Goal: Task Accomplishment & Management: Use online tool/utility

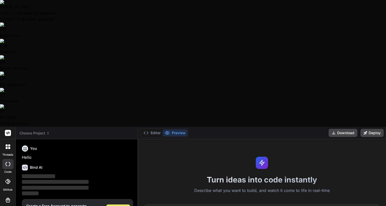
click at [121, 206] on span "Sign Up" at bounding box center [118, 209] width 14 height 5
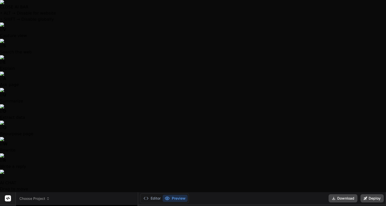
click at [76, 177] on div at bounding box center [193, 103] width 386 height 206
click at [93, 182] on div at bounding box center [193, 103] width 386 height 206
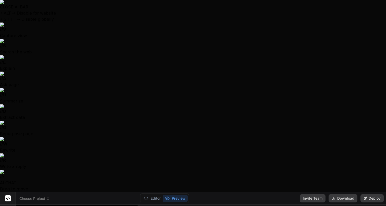
type textarea "x"
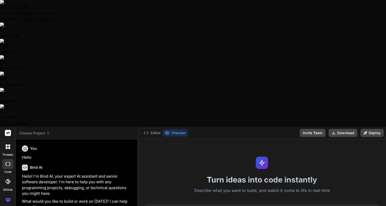
type textarea "I"
type textarea "x"
type textarea "I"
type textarea "x"
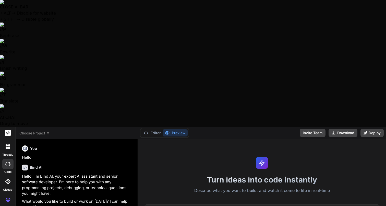
type textarea "I h"
type textarea "x"
type textarea "I ha"
type textarea "x"
type textarea "I hav"
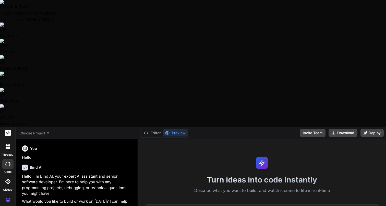
type textarea "x"
type textarea "I have"
type textarea "x"
type textarea "I have"
type textarea "x"
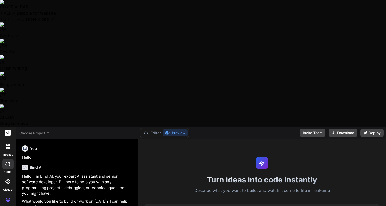
type textarea "I have a"
type textarea "x"
type textarea "I have an"
type textarea "x"
type textarea "I have an"
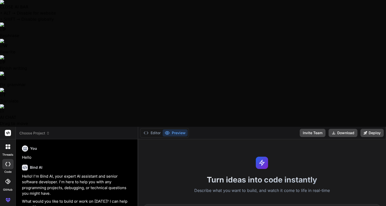
type textarea "x"
type textarea "I have an i"
type textarea "x"
type textarea "I have an id"
type textarea "x"
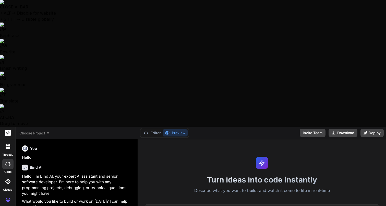
type textarea "I have an ide"
type textarea "x"
type textarea "I have an idea"
type textarea "x"
type textarea "I have an idea"
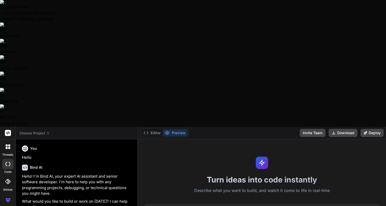
type textarea "x"
type textarea "I have an idea t"
type textarea "x"
type textarea "I have an idea to"
type textarea "x"
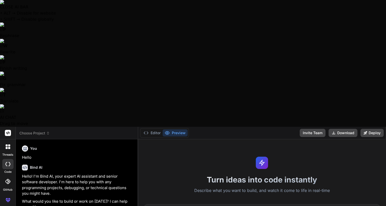
type textarea "I have an idea to"
type textarea "x"
type textarea "I have an idea to b"
type textarea "x"
type textarea "I have an idea to br"
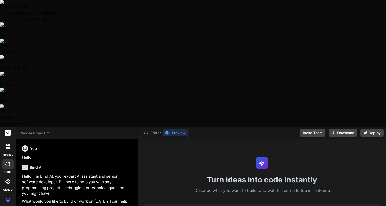
type textarea "x"
type textarea "I have an idea to bri"
type textarea "x"
type textarea "I have an idea to brin"
type textarea "x"
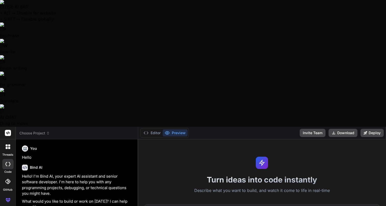
type textarea "I have an idea to bring"
type textarea "x"
type textarea "I have an idea to bring"
type textarea "x"
type textarea "I have an idea to bring o"
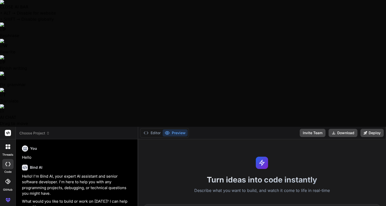
type textarea "x"
type textarea "I have an idea to bring of"
type textarea "x"
type textarea "I have an idea to bring o"
type textarea "x"
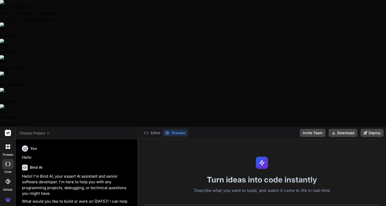
type textarea "I have an idea to bring"
type textarea "x"
type textarea "I have an idea to bring a"
type textarea "x"
type textarea "I have an idea to bring al"
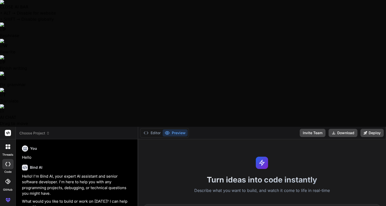
type textarea "x"
type textarea "I have an idea to bring all"
type textarea "x"
type textarea "I have an idea to bring all"
type textarea "x"
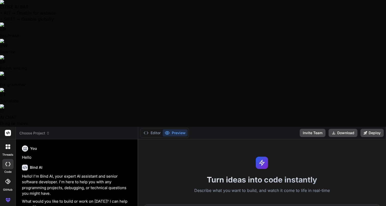
type textarea "I have an idea to bring all o"
type textarea "x"
type textarea "I have an idea to bring all of"
type textarea "x"
type textarea "I have an idea to bring all of"
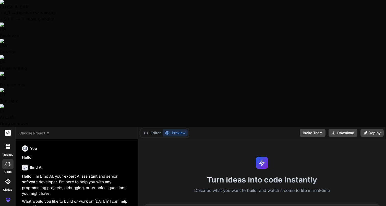
type textarea "x"
type textarea "I have an idea to bring all of m"
type textarea "x"
type textarea "I have an idea to bring all of m"
type textarea "x"
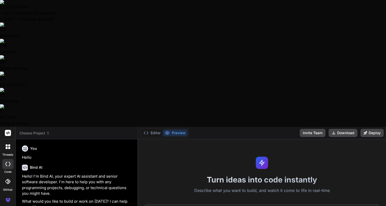
type textarea "I have an idea to bring all of m"
type textarea "x"
type textarea "I have an idea to bring all of my"
type textarea "x"
type textarea "I have an idea to bring all of my"
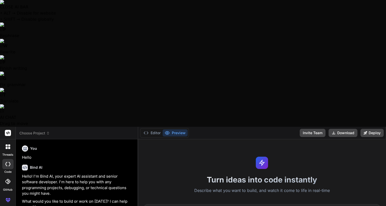
type textarea "x"
type textarea "I have an idea to bring all of my w"
type textarea "x"
type textarea "I have an idea to bring all of my we"
type textarea "x"
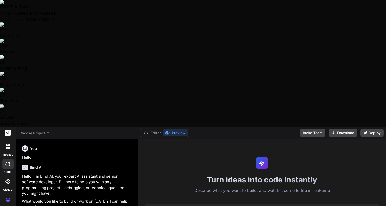
type textarea "I have an idea to bring all of my web"
type textarea "x"
type textarea "I have an idea to bring all of my web"
type textarea "x"
type textarea "I have an idea to bring all of my web b"
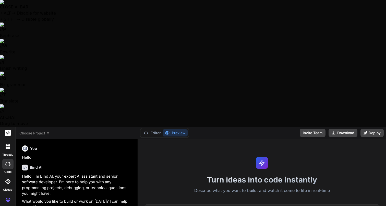
type textarea "x"
type textarea "I have an idea to bring all of my web ba"
type textarea "x"
type textarea "I have an idea to bring all of my web bas"
type textarea "x"
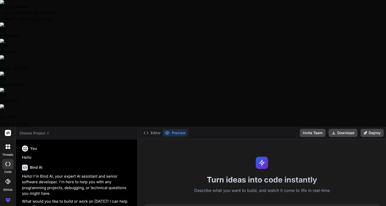
type textarea "I have an idea to bring all of my web base"
type textarea "x"
type textarea "I have an idea to bring all of my web based"
type textarea "x"
type textarea "I have an idea to bring all of my web based"
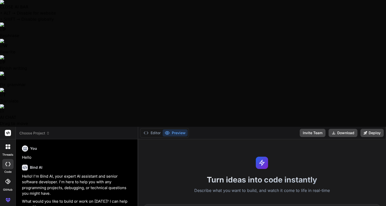
type textarea "x"
type textarea "I have an idea to bring all of my web based b"
type textarea "x"
type textarea "I have an idea to bring all of my web based br"
type textarea "x"
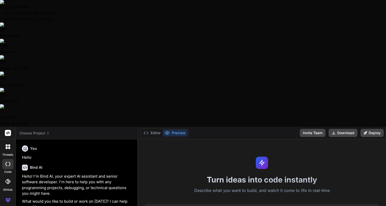
type textarea "I have an idea to bring all of my web based bro"
type textarea "x"
type textarea "I have an idea to bring all of my web based bros"
type textarea "x"
type textarea "I have an idea to bring all of my web based [PERSON_NAME]"
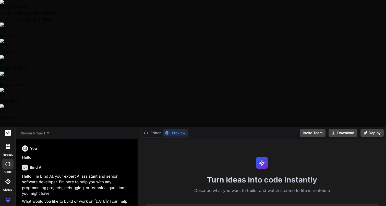
type textarea "x"
type textarea "I have an idea to bring all of my web based broser"
type textarea "x"
type textarea "I have an idea to bring all of my web based brosers"
type textarea "x"
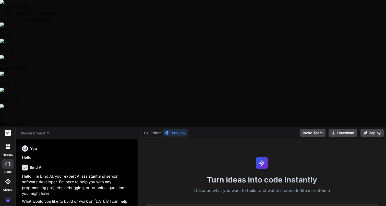
type textarea "I have an idea to bring all of my web based brosers"
type textarea "x"
type textarea "I have an idea to bring all of my web based brosers"
type textarea "x"
type textarea "I have an idea to bring all of my web based broser"
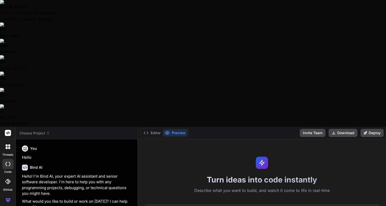
type textarea "x"
type textarea "I have an idea to bring all of my web based [PERSON_NAME]"
type textarea "x"
type textarea "I have an idea to bring all of my web based bros"
type textarea "x"
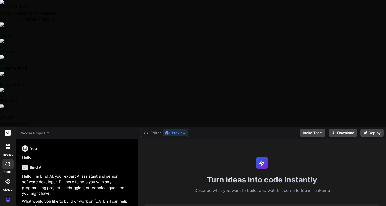
type textarea "I have an idea to bring all of my web based bro"
type textarea "x"
type textarea "I have an idea to bring all of my web based br"
type textarea "x"
type textarea "I have an idea to bring all of my web based b"
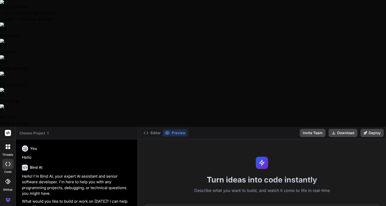
type textarea "x"
type textarea "I have an idea to bring all of my web based"
type textarea "x"
type textarea "I have an idea to bring all of my web based t"
type textarea "x"
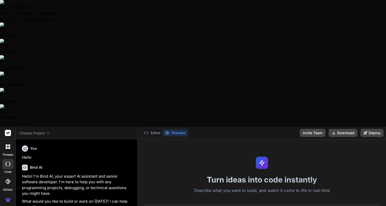
type textarea "I have an idea to bring all of my web based to"
type textarea "x"
type textarea "I have an idea to bring all of my web based too"
type textarea "x"
type textarea "I have an idea to bring all of my web based tool"
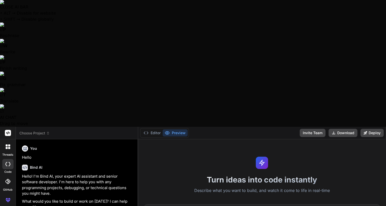
type textarea "x"
type textarea "I have an idea to bring all of my web based tools"
type textarea "x"
type textarea "I have an idea to bring all of my web based tools"
type textarea "x"
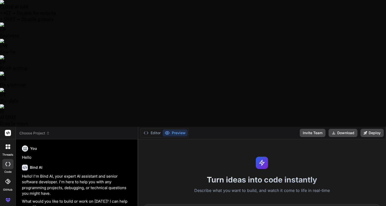
type textarea "I have an idea to bring all of my web based tools f"
type textarea "x"
type textarea "I have an idea to bring all of my web based tools fo"
type textarea "x"
type textarea "I have an idea to bring all of my web based tools for"
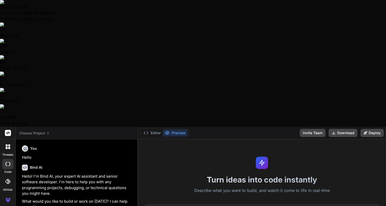
type textarea "x"
type textarea "I have an idea to bring all of my web based tools for"
type textarea "x"
type textarea "I have an idea to bring all of my web based tools for m"
type textarea "x"
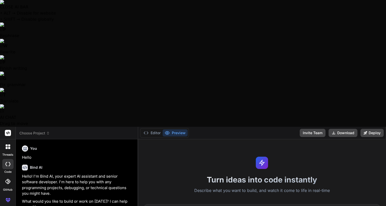
type textarea "I have an idea to bring all of my web based tools for my"
type textarea "x"
type textarea "I have an idea to bring all of my web based tools for my"
type textarea "x"
type textarea "I have an idea to bring all of my web based tools for my b"
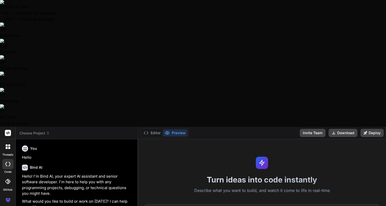
type textarea "x"
type textarea "I have an idea to bring all of my web based tools for my bu"
type textarea "x"
type textarea "I have an idea to bring all of my web based tools for my bus"
type textarea "x"
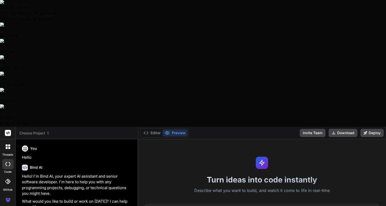
type textarea "I have an idea to bring all of my web based tools for my busi"
type textarea "x"
type textarea "I have an idea to bring all of my web based tools for my busin"
type textarea "x"
type textarea "I have an idea to bring all of my web based tools for my busine"
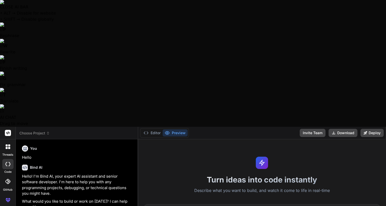
type textarea "x"
type textarea "I have an idea to bring all of my web based tools for my busines"
type textarea "x"
type textarea "I have an idea to bring all of my web based tools for my business"
type textarea "x"
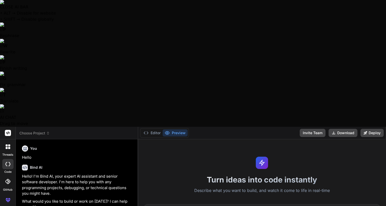
type textarea "I have an idea to bring all of my web based tools for my business"
type textarea "x"
type textarea "I have an idea to bring all of my web based tools for my business i"
type textarea "x"
type textarea "I have an idea to bring all of my web based tools for my business in"
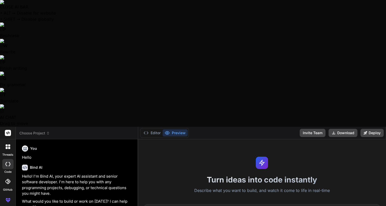
type textarea "x"
type textarea "I have an idea to bring all of my web based tools for my business int"
type textarea "x"
type textarea "I have an idea to bring all of my web based tools for my business into"
type textarea "x"
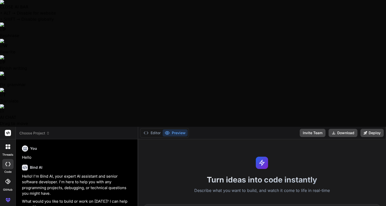
type textarea "I have an idea to bring all of my web based tools for my business into"
type textarea "x"
type textarea "I have an idea to bring all of my web based tools for my business into o"
type textarea "x"
type textarea "I have an idea to bring all of my web based tools for my business into on"
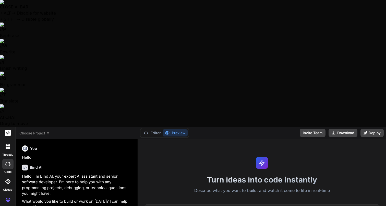
type textarea "x"
type textarea "I have an idea to bring all of my web based tools for my business into one"
type textarea "x"
type textarea "I have an idea to bring all of my web based tools for my business into one"
type textarea "x"
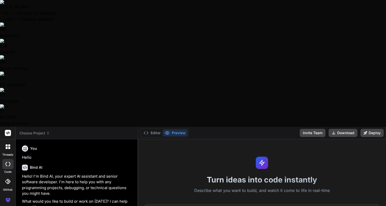
type textarea "I have an idea to bring all of my web based tools for my business into one"
type textarea "x"
type textarea "I have an idea to bring all of my web based tools for my business into one,"
type textarea "x"
type textarea "I have an idea to bring all of my web based tools for my business into one,"
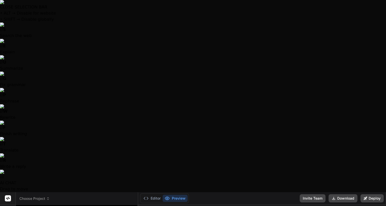
drag, startPoint x: 61, startPoint y: 177, endPoint x: 15, endPoint y: 155, distance: 51.0
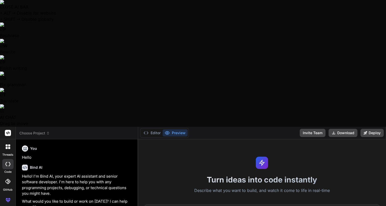
paste textarea "lore ip dolo sit am con ad eli seddoeiu temp I utla et dolore mag al Eni admini…"
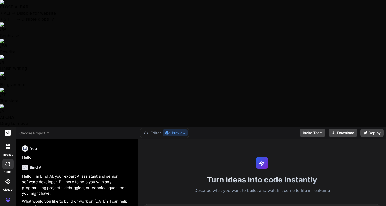
scroll to position [632, 0]
paste textarea "Lo ipsum do sitam co adipi elits doei te i utla et dolore magnaa enima min Veni…"
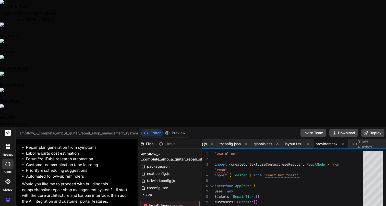
scroll to position [1014, 0]
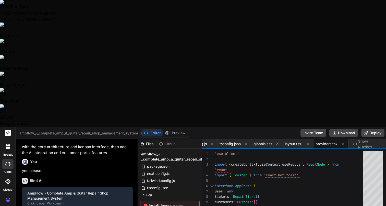
click at [6, 197] on icon at bounding box center [8, 200] width 6 height 6
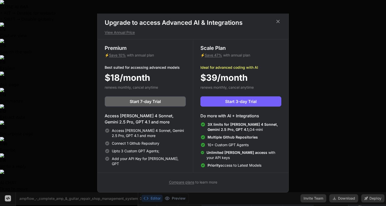
scroll to position [0, 129]
click at [279, 19] on icon at bounding box center [278, 22] width 6 height 6
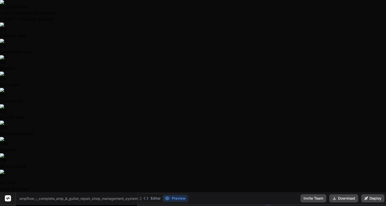
scroll to position [60, 0]
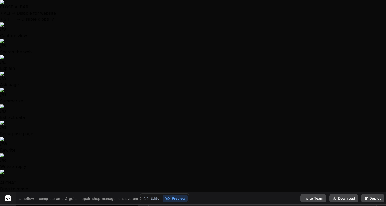
scroll to position [53, 0]
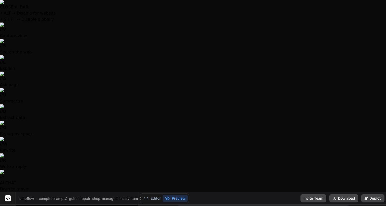
scroll to position [247, 0]
click at [155, 195] on button "Editor" at bounding box center [151, 198] width 21 height 7
click at [168, 197] on icon at bounding box center [167, 198] width 4 height 3
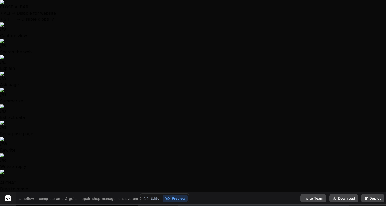
click at [143, 206] on icon at bounding box center [143, 209] width 1 height 2
click at [143, 206] on icon at bounding box center [143, 209] width 4 height 4
click at [145, 206] on icon at bounding box center [143, 209] width 4 height 4
click at [159, 206] on icon at bounding box center [157, 209] width 4 height 4
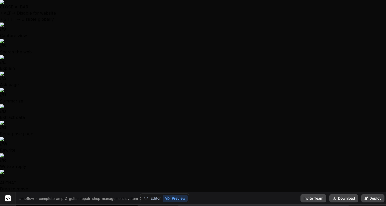
scroll to position [1205, 0]
click at [374, 206] on button at bounding box center [372, 209] width 6 height 6
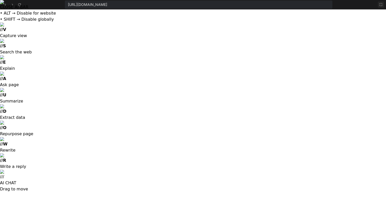
click at [380, 5] on icon at bounding box center [381, 5] width 4 height 4
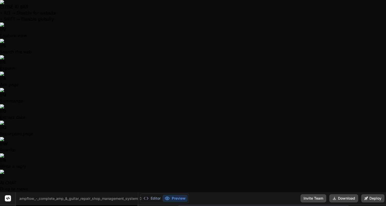
click at [125, 171] on div at bounding box center [193, 103] width 386 height 206
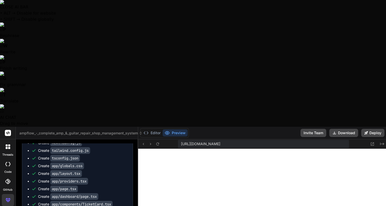
scroll to position [1213, 0]
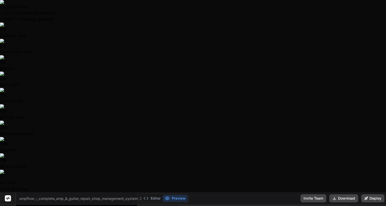
click at [143, 206] on icon at bounding box center [143, 209] width 4 height 4
click at [143, 206] on button at bounding box center [143, 209] width 6 height 6
click at [145, 196] on icon at bounding box center [145, 198] width 5 height 5
click at [147, 195] on button "Editor" at bounding box center [151, 198] width 21 height 7
click at [148, 206] on div "Files" at bounding box center [147, 209] width 19 height 5
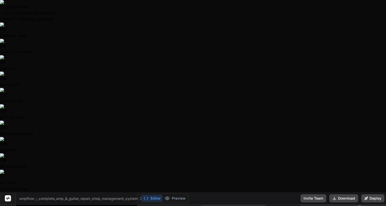
click at [165, 206] on div "Github" at bounding box center [167, 209] width 21 height 5
click at [164, 206] on div "Github" at bounding box center [167, 209] width 21 height 5
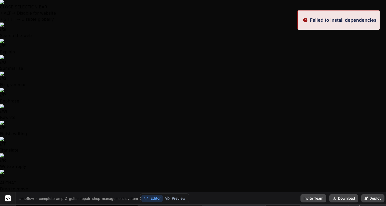
scroll to position [1921, 0]
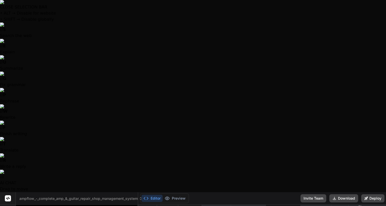
click at [181, 195] on button "Preview" at bounding box center [175, 198] width 25 height 7
click at [157, 206] on icon at bounding box center [157, 209] width 4 height 4
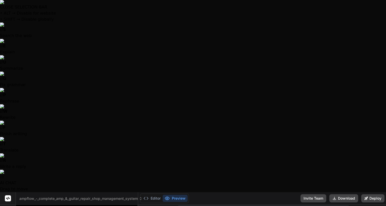
click at [158, 206] on icon at bounding box center [157, 209] width 4 height 4
click at [142, 206] on icon at bounding box center [143, 209] width 4 height 4
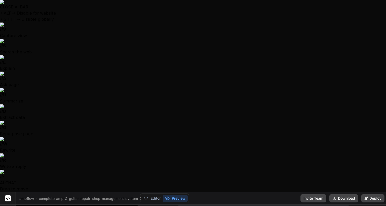
drag, startPoint x: 160, startPoint y: 10, endPoint x: 158, endPoint y: 16, distance: 6.5
click at [158, 206] on icon at bounding box center [157, 209] width 3 height 3
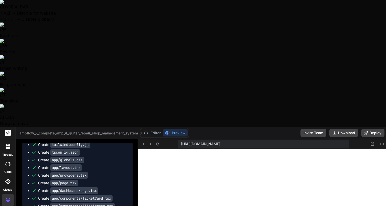
scroll to position [2692, 0]
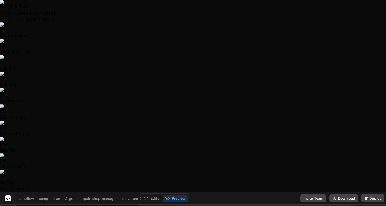
click at [157, 206] on button at bounding box center [157, 209] width 6 height 6
click at [144, 206] on icon at bounding box center [143, 209] width 4 height 4
click at [158, 206] on icon at bounding box center [157, 209] width 4 height 4
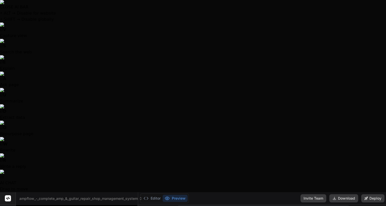
click at [69, 187] on div at bounding box center [193, 103] width 386 height 206
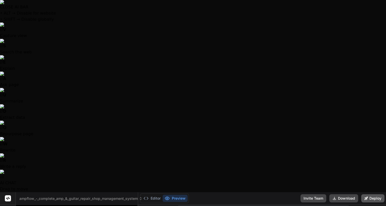
click at [378, 194] on button "Deploy" at bounding box center [372, 198] width 23 height 8
click at [142, 206] on icon at bounding box center [143, 209] width 4 height 4
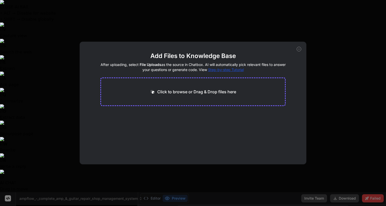
click at [297, 51] on div "Add Files to Knowledge Base After uploading, select File Uploads as the source …" at bounding box center [193, 103] width 227 height 123
click at [297, 49] on icon at bounding box center [299, 49] width 5 height 5
